Goal: Navigation & Orientation: Find specific page/section

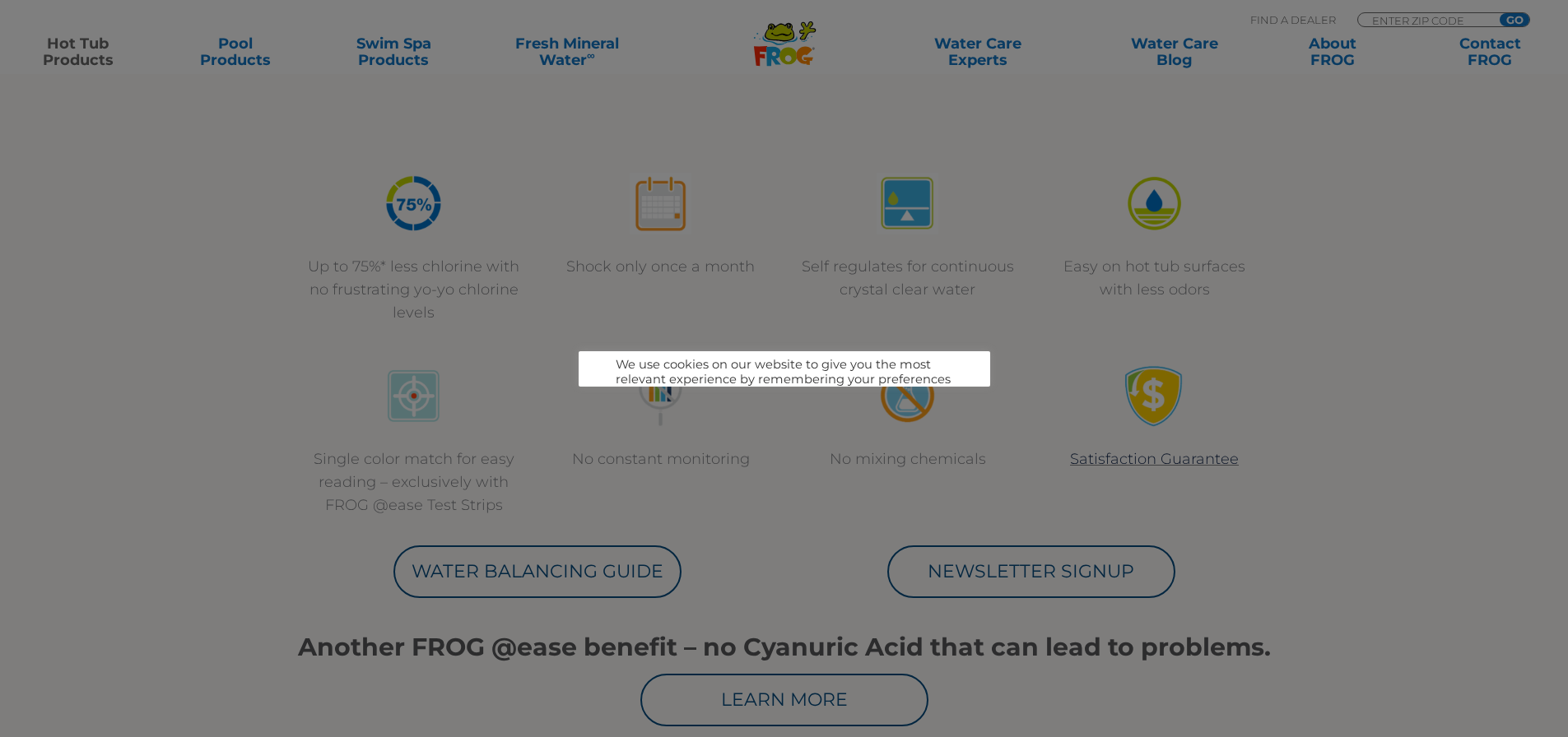
scroll to position [740, 0]
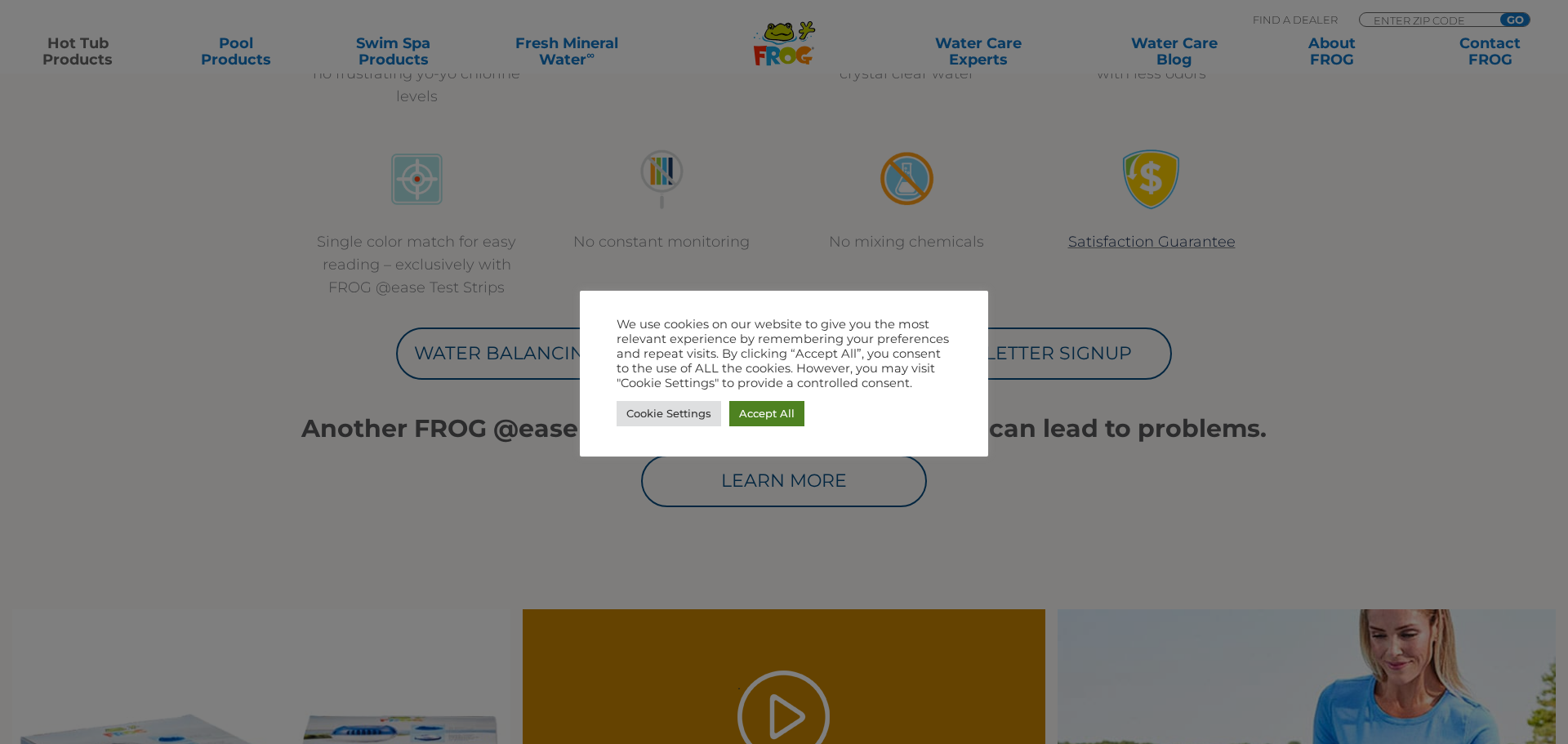
click at [755, 414] on link "Accept All" at bounding box center [766, 413] width 75 height 25
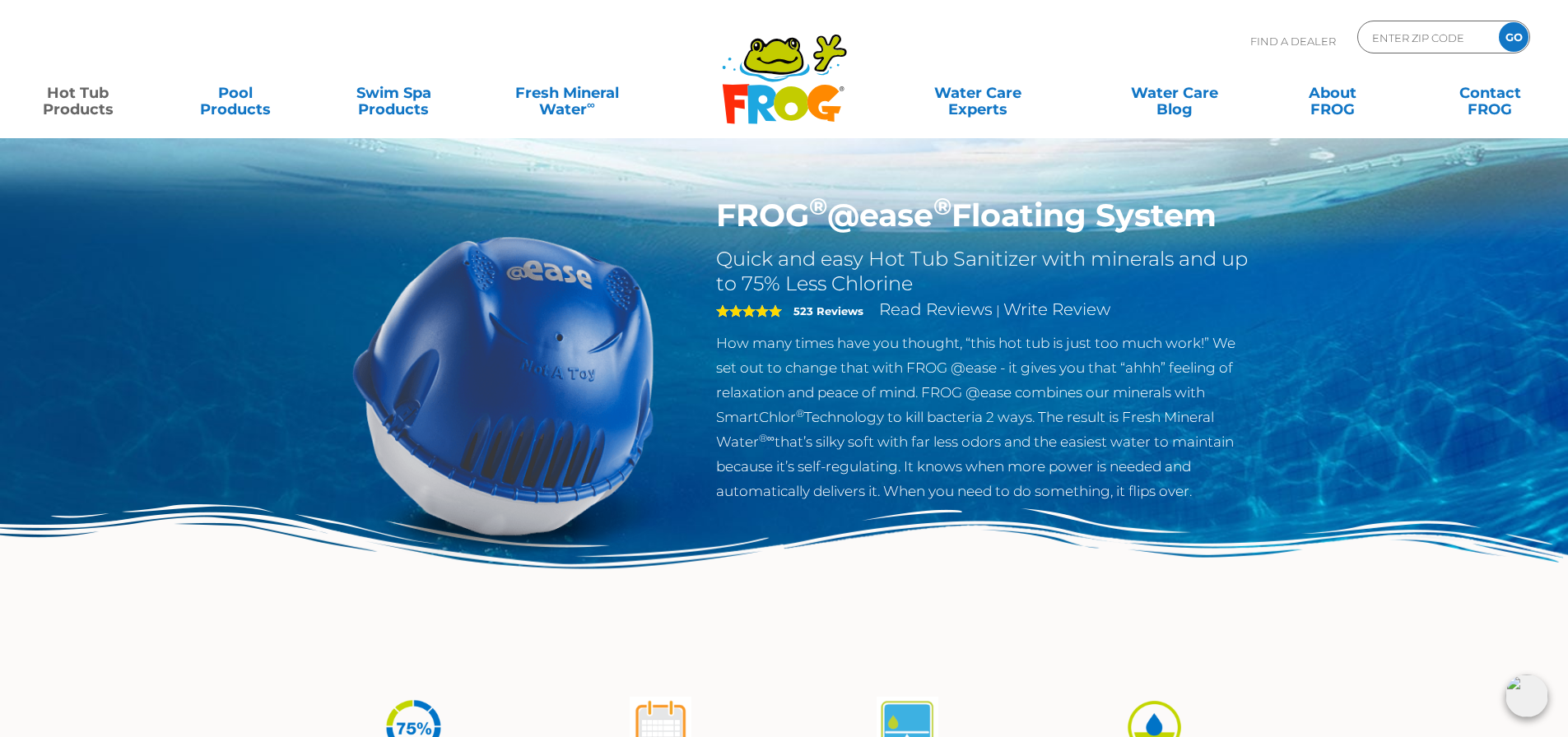
scroll to position [0, 0]
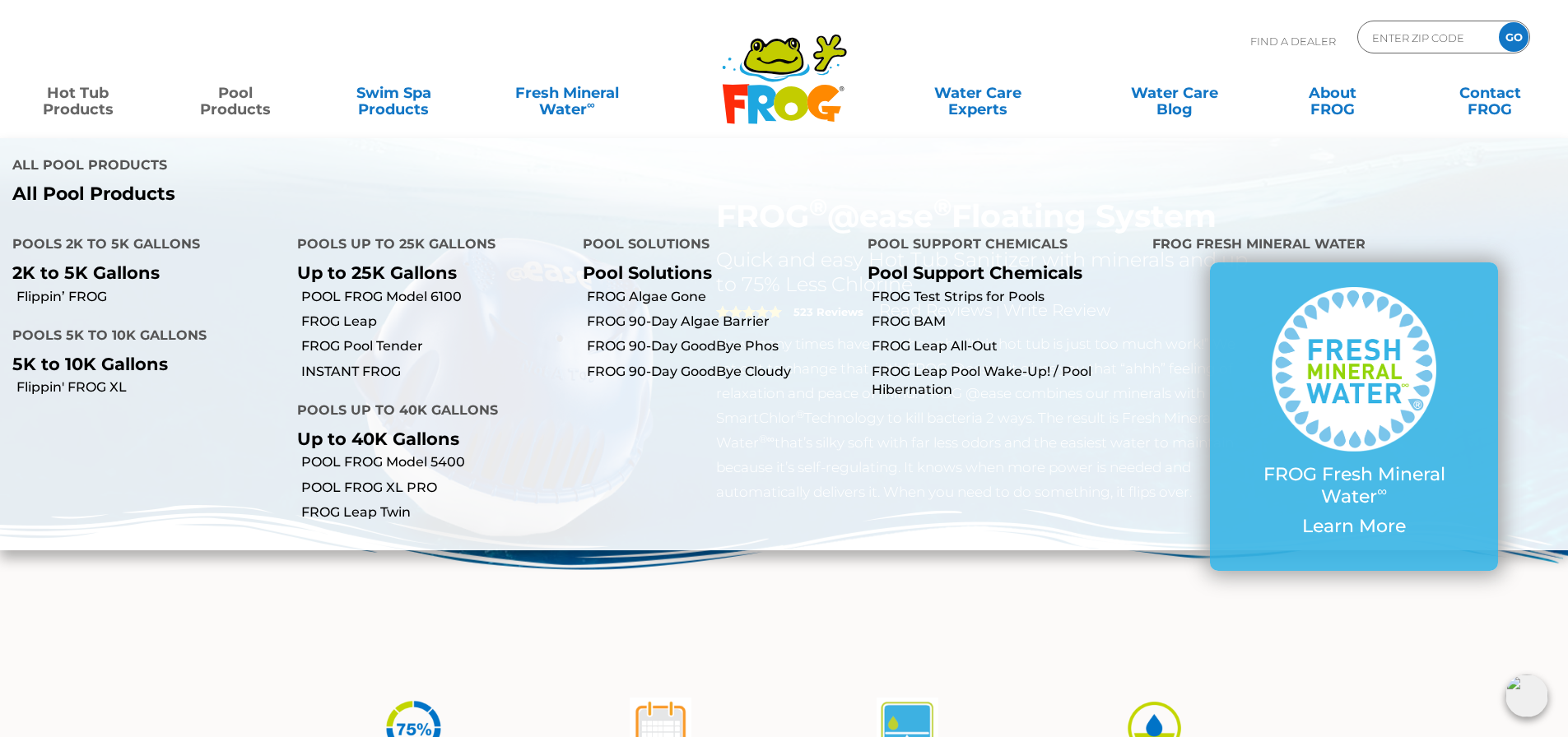
click at [247, 105] on link "Pool Products" at bounding box center [236, 93] width 123 height 33
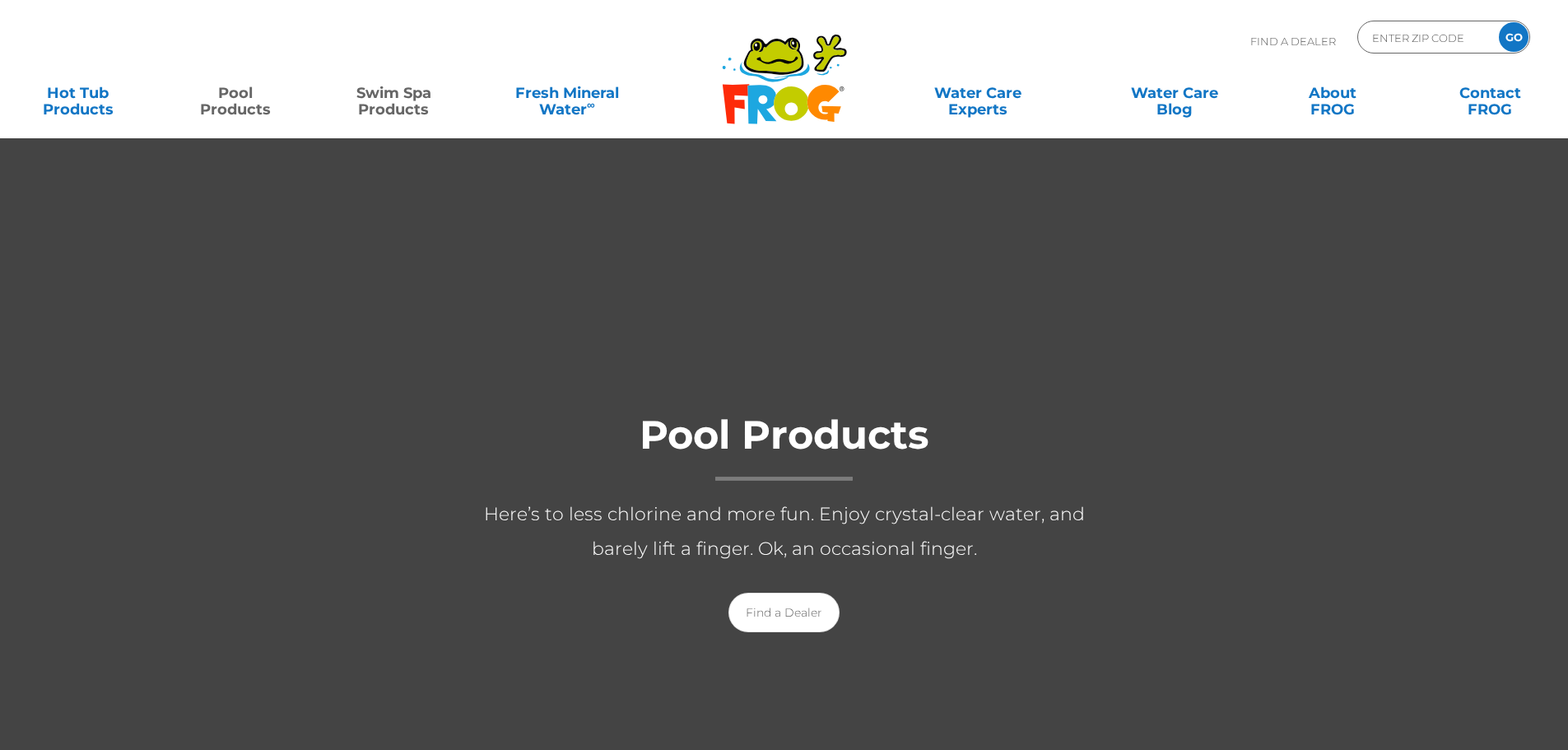
click at [417, 97] on link "Swim Spa Products" at bounding box center [394, 93] width 123 height 33
